Goal: Find specific page/section: Find specific page/section

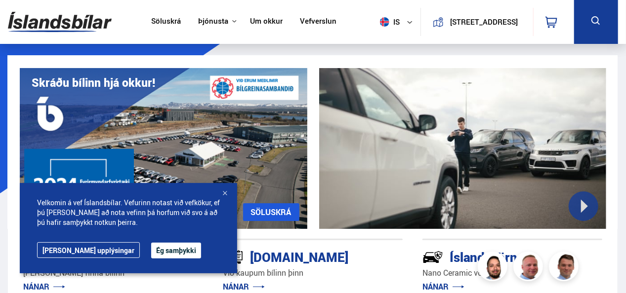
click at [226, 192] on div at bounding box center [225, 194] width 10 height 10
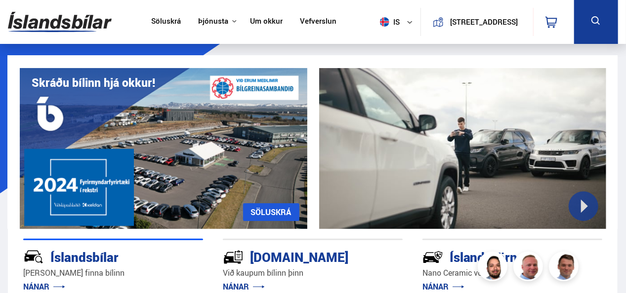
click at [400, 18] on button "is" at bounding box center [398, 21] width 44 height 29
click at [272, 11] on nav "Söluskrá Þjónusta Íslandsbílar Kaupumbila.is Íslandsvörn Leiðbeiningar Um okkur…" at bounding box center [243, 22] width 203 height 44
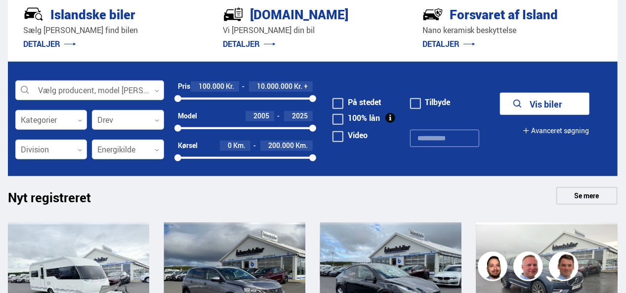
scroll to position [232, 0]
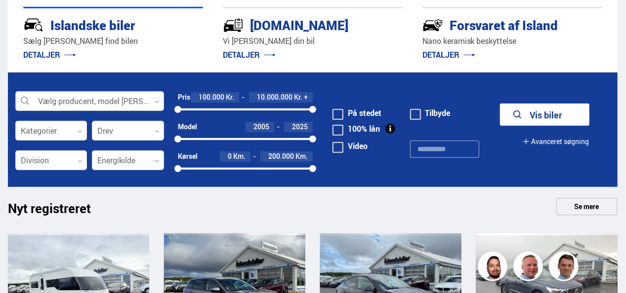
click at [123, 103] on div at bounding box center [89, 102] width 149 height 20
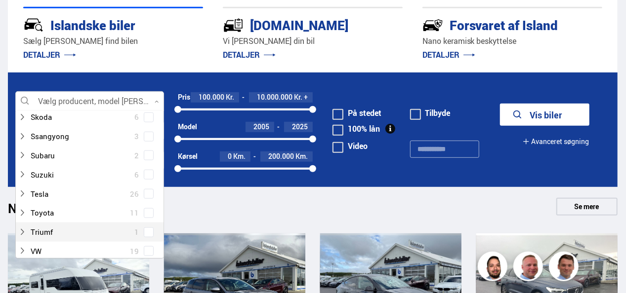
scroll to position [616, 0]
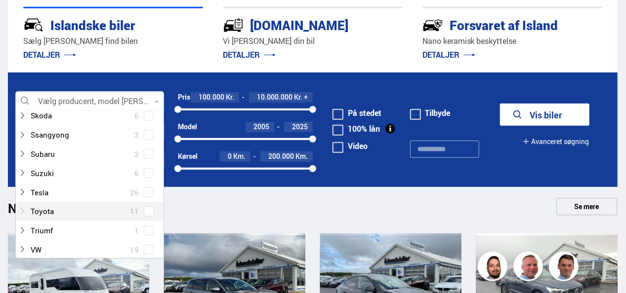
click at [47, 210] on div at bounding box center [79, 212] width 123 height 14
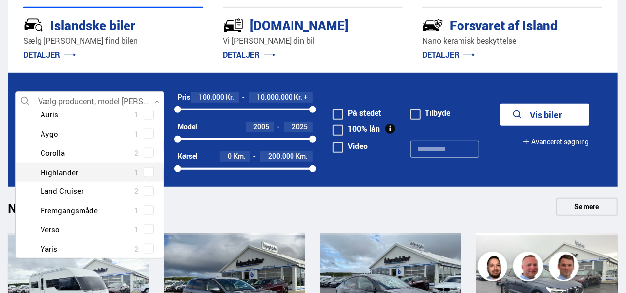
scroll to position [734, 0]
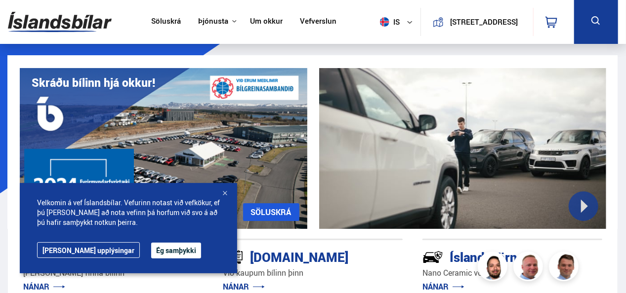
click at [228, 192] on div at bounding box center [225, 194] width 10 height 10
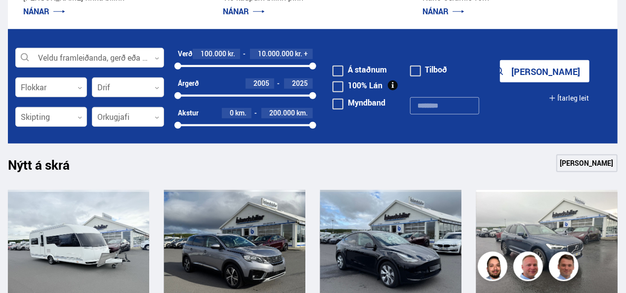
scroll to position [276, 0]
click at [117, 55] on div at bounding box center [89, 58] width 149 height 20
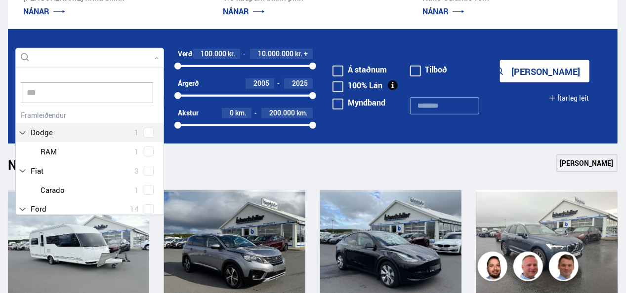
scroll to position [0, 0]
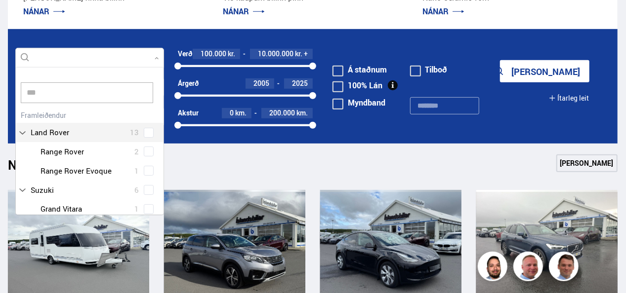
type input "****"
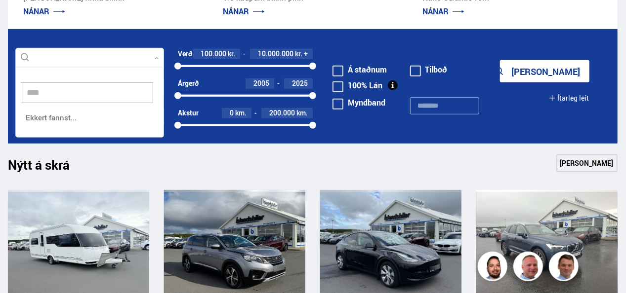
scroll to position [70, 149]
click at [500, 60] on button "[PERSON_NAME]" at bounding box center [544, 71] width 89 height 22
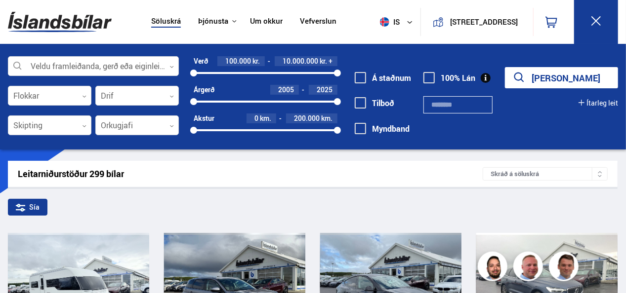
click at [433, 23] on icon at bounding box center [438, 22] width 11 height 11
